Goal: Task Accomplishment & Management: Use online tool/utility

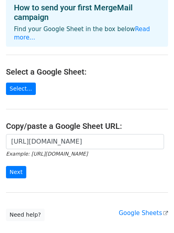
scroll to position [87, 0]
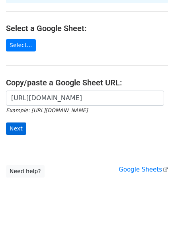
type input "[URL][DOMAIN_NAME]"
click at [18, 123] on input "Next" at bounding box center [16, 128] width 20 height 12
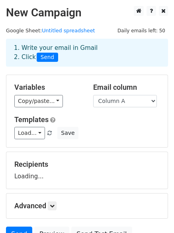
scroll to position [77, 0]
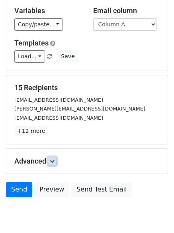
click at [53, 161] on icon at bounding box center [52, 161] width 5 height 5
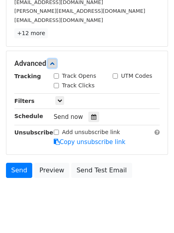
scroll to position [176, 0]
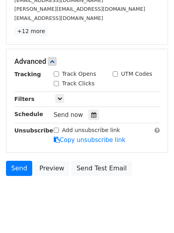
click at [55, 83] on input "Track Clicks" at bounding box center [56, 83] width 5 height 5
checkbox input "true"
click at [56, 65] on link at bounding box center [52, 61] width 9 height 9
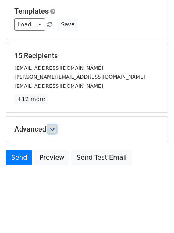
click at [52, 130] on icon at bounding box center [52, 129] width 5 height 5
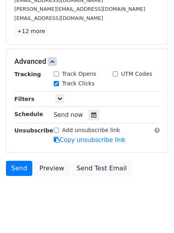
click at [57, 72] on input "Track Opens" at bounding box center [56, 73] width 5 height 5
checkbox input "true"
click at [92, 113] on icon at bounding box center [93, 115] width 5 height 6
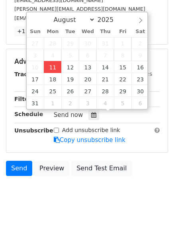
type input "2025-08-11 12:25"
type input "25"
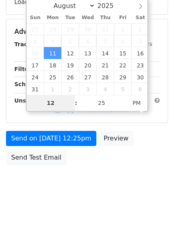
scroll to position [174, 0]
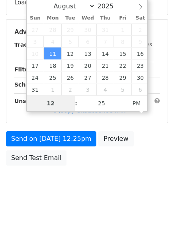
type input "4"
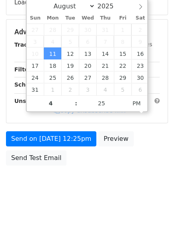
type input "2025-08-11 16:25"
click at [79, 205] on html "New Campaign Daily emails left: 50 Google Sheet: Untitled spreadsheet 1. Write …" at bounding box center [87, 29] width 174 height 407
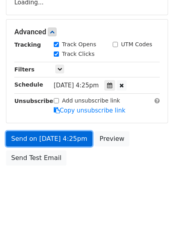
click at [69, 139] on link "Send on Aug 11 at 4:25pm" at bounding box center [49, 138] width 87 height 15
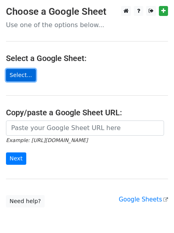
click at [29, 77] on link "Select..." at bounding box center [21, 75] width 30 height 12
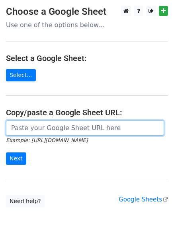
click at [82, 128] on input "url" at bounding box center [85, 127] width 158 height 15
type input "https://docs.google.com/spreadsheets/d/1KadJSYvf8BkLB5hQ5VOl1AmaamOdKUEZaSd-NFO…"
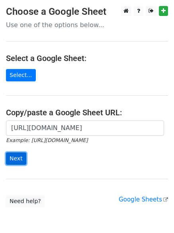
click at [14, 158] on input "Next" at bounding box center [16, 158] width 20 height 12
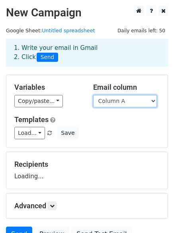
drag, startPoint x: 118, startPoint y: 100, endPoint x: 118, endPoint y: 108, distance: 8.0
click at [118, 100] on select "Column A Column B Column C" at bounding box center [125, 101] width 64 height 12
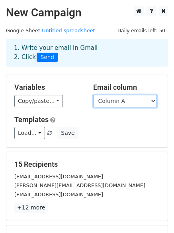
click at [130, 98] on select "Column A Column B Column C" at bounding box center [125, 101] width 64 height 12
select select "Column B"
click at [93, 95] on select "Column A Column B Column C" at bounding box center [125, 101] width 64 height 12
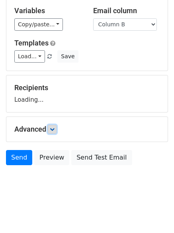
click at [53, 131] on icon at bounding box center [52, 129] width 5 height 5
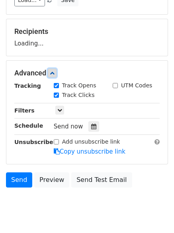
scroll to position [135, 0]
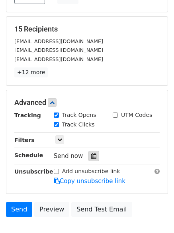
click at [92, 155] on icon at bounding box center [93, 156] width 5 height 6
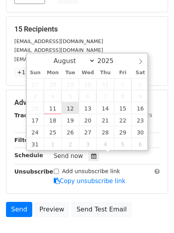
type input "2025-08-12 12:00"
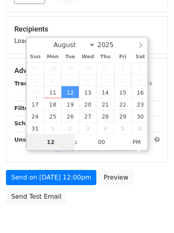
type input "5"
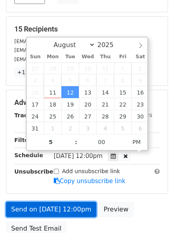
type input "2025-08-12 17:00"
click at [67, 209] on link "Send on Aug 12 at 12:00pm" at bounding box center [51, 209] width 90 height 15
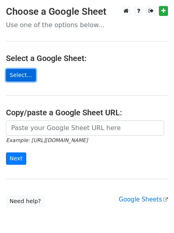
click at [22, 73] on link "Select..." at bounding box center [21, 75] width 30 height 12
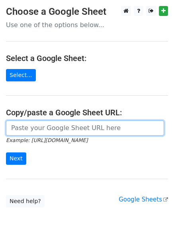
click at [70, 130] on input "url" at bounding box center [85, 127] width 158 height 15
type input "[URL][DOMAIN_NAME]"
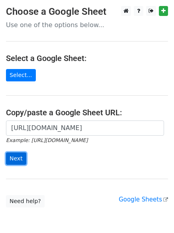
click at [14, 163] on input "Next" at bounding box center [16, 158] width 20 height 12
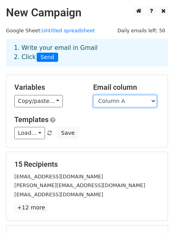
click at [135, 105] on select "Column A Column B Column C" at bounding box center [125, 101] width 64 height 12
select select "Column C"
click at [93, 95] on select "Column A Column B Column C" at bounding box center [125, 101] width 64 height 12
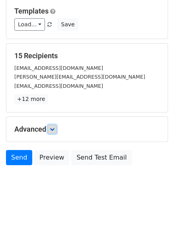
click at [55, 127] on icon at bounding box center [52, 129] width 5 height 5
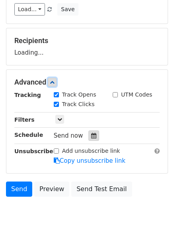
scroll to position [125, 0]
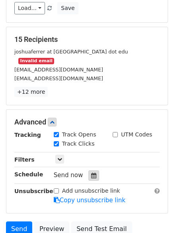
click at [93, 170] on div at bounding box center [93, 175] width 11 height 10
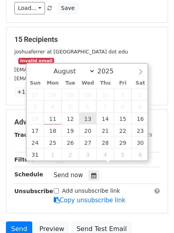
type input "2025-08-13 12:00"
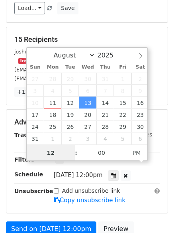
scroll to position [0, 0]
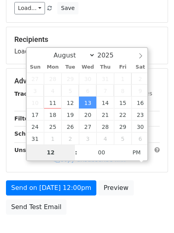
type input "6"
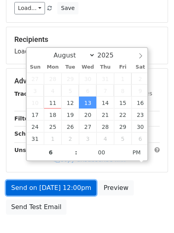
type input "2025-08-13 18:00"
click at [66, 195] on link "Send on Aug 13 at 12:00pm" at bounding box center [51, 187] width 90 height 15
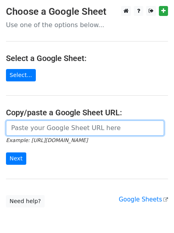
click at [37, 127] on input "url" at bounding box center [85, 127] width 158 height 15
type input "[URL][DOMAIN_NAME]"
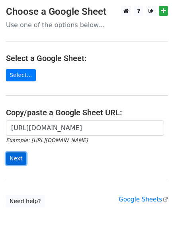
click at [14, 157] on input "Next" at bounding box center [16, 158] width 20 height 12
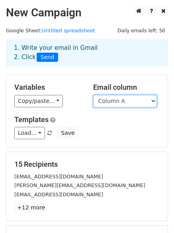
click at [130, 103] on select "Column A Column B Column C" at bounding box center [125, 101] width 64 height 12
click at [69, 100] on div "Copy/paste... {{Column A}} {{Column B}} {{Column C}}" at bounding box center [47, 101] width 67 height 12
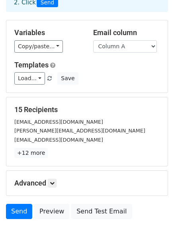
scroll to position [108, 0]
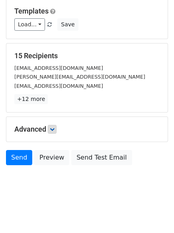
click at [51, 131] on h5 "Advanced" at bounding box center [86, 129] width 145 height 9
click at [51, 132] on link at bounding box center [52, 129] width 9 height 9
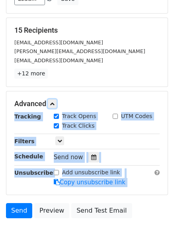
scroll to position [148, 0]
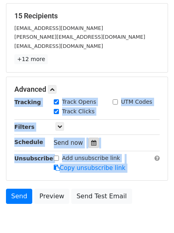
click at [91, 142] on icon at bounding box center [93, 143] width 5 height 6
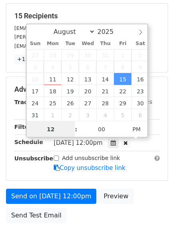
scroll to position [0, 0]
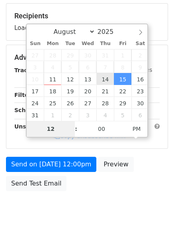
type input "2025-08-14 12:00"
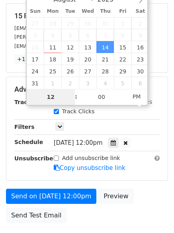
type input "7"
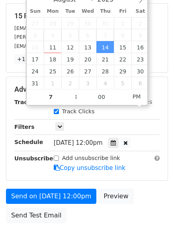
type input "2025-08-14 19:00"
click at [148, 127] on div "Only include spreadsheet rows that match the following filters:" at bounding box center [107, 126] width 118 height 9
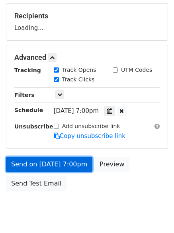
click at [74, 171] on link "Send on Aug 14 at 7:00pm" at bounding box center [49, 164] width 87 height 15
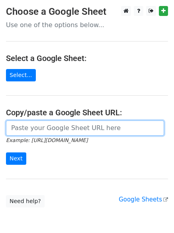
drag, startPoint x: 32, startPoint y: 128, endPoint x: 43, endPoint y: 136, distance: 13.6
click at [32, 128] on input "url" at bounding box center [85, 127] width 158 height 15
type input "[URL][DOMAIN_NAME]"
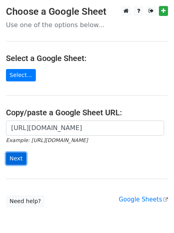
click at [16, 156] on input "Next" at bounding box center [16, 158] width 20 height 12
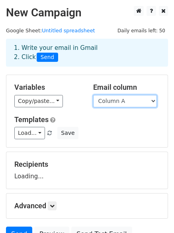
click at [125, 102] on select "Column A Column B Column C" at bounding box center [125, 101] width 64 height 12
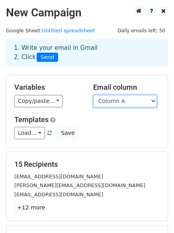
click at [127, 101] on select "Column A Column B Column C" at bounding box center [125, 101] width 64 height 12
select select "Column B"
click at [93, 95] on select "Column A Column B Column C" at bounding box center [125, 101] width 64 height 12
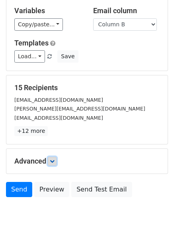
click at [53, 159] on icon at bounding box center [52, 161] width 5 height 5
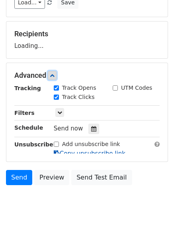
scroll to position [131, 0]
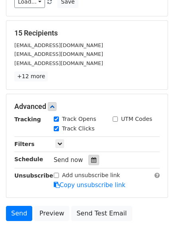
click at [92, 156] on div at bounding box center [93, 160] width 11 height 10
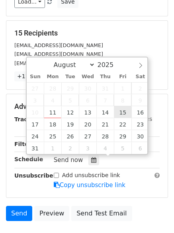
type input "2025-08-15 12:00"
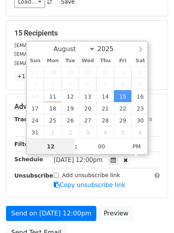
scroll to position [0, 0]
type input "8"
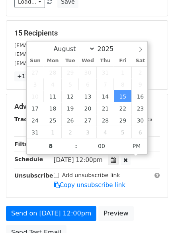
type input "2025-08-15 20:00"
type input "08"
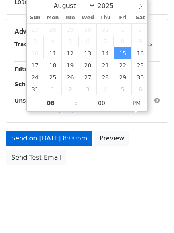
scroll to position [174, 0]
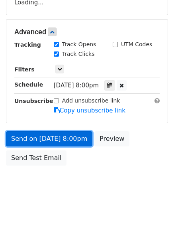
click at [72, 142] on link "Send on Aug 15 at 8:00pm" at bounding box center [49, 138] width 87 height 15
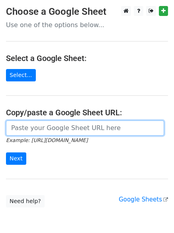
click at [68, 124] on input "url" at bounding box center [85, 127] width 158 height 15
type input "[URL][DOMAIN_NAME]"
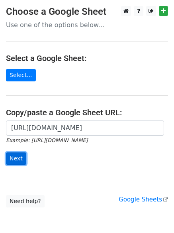
click at [18, 156] on input "Next" at bounding box center [16, 158] width 20 height 12
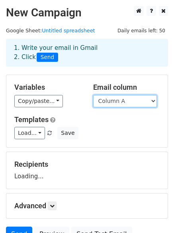
drag, startPoint x: 143, startPoint y: 104, endPoint x: 142, endPoint y: 108, distance: 4.3
click at [143, 104] on select "Column A Column B Column C" at bounding box center [125, 101] width 64 height 12
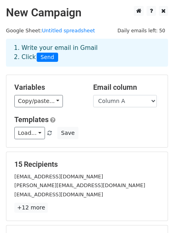
click at [148, 93] on div "Email column Column A Column B Column C" at bounding box center [126, 95] width 79 height 24
click at [147, 102] on select "Column A Column B Column C" at bounding box center [125, 101] width 64 height 12
select select "Column C"
click at [93, 95] on select "Column A Column B Column C" at bounding box center [125, 101] width 64 height 12
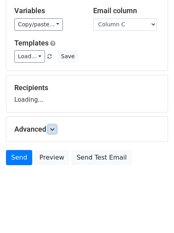
click at [57, 128] on link at bounding box center [52, 129] width 9 height 9
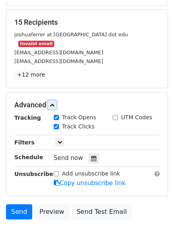
scroll to position [144, 0]
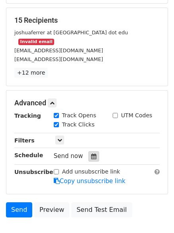
click at [94, 151] on div at bounding box center [93, 156] width 11 height 10
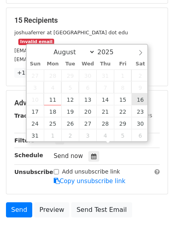
type input "[DATE] 12:00"
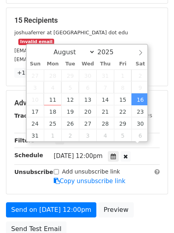
scroll to position [0, 0]
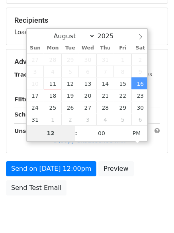
type input "9"
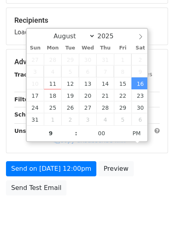
type input "[DATE] 21:00"
click at [101, 199] on div "Send on [DATE] 12:00pm Preview Send Test Email" at bounding box center [87, 180] width 174 height 38
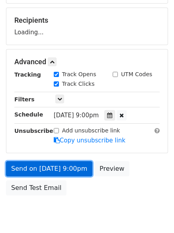
click at [69, 166] on link "Send on [DATE] 9:00pm" at bounding box center [49, 168] width 87 height 15
